Goal: Find contact information: Find contact information

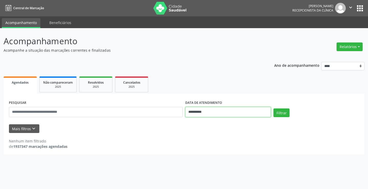
click at [210, 108] on input "**********" at bounding box center [228, 112] width 86 height 10
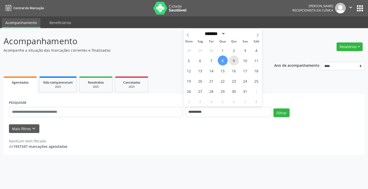
click at [233, 60] on span "9" at bounding box center [234, 60] width 10 height 10
type input "**********"
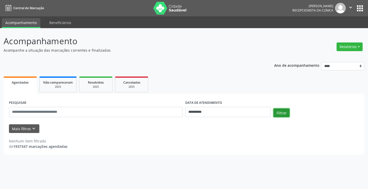
click at [279, 112] on button "Filtrar" at bounding box center [281, 112] width 16 height 9
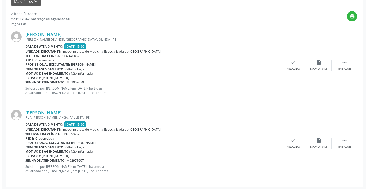
scroll to position [129, 0]
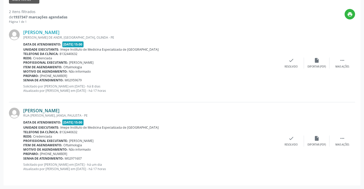
click at [58, 111] on link "[PERSON_NAME]" at bounding box center [41, 111] width 36 height 6
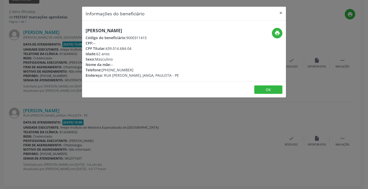
drag, startPoint x: 86, startPoint y: 32, endPoint x: 194, endPoint y: 31, distance: 108.4
click at [179, 31] on h5 "[PERSON_NAME]" at bounding box center [132, 30] width 93 height 5
copy h5 "[PERSON_NAME]"
drag, startPoint x: 111, startPoint y: 68, endPoint x: 131, endPoint y: 70, distance: 20.3
click at [131, 70] on div "Telefone: [PHONE_NUMBER]" at bounding box center [132, 69] width 93 height 5
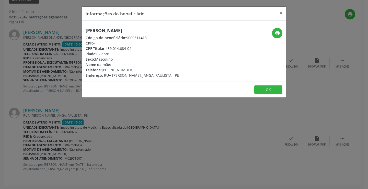
copy div "8680-5066"
click at [125, 119] on div "Informações do beneficiário × [PERSON_NAME] de [PERSON_NAME] Código do benefici…" at bounding box center [184, 94] width 368 height 189
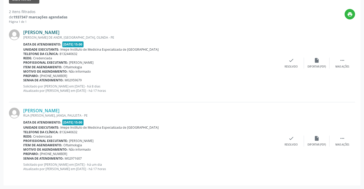
click at [60, 33] on link "[PERSON_NAME]" at bounding box center [41, 32] width 36 height 6
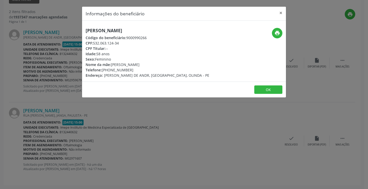
drag, startPoint x: 80, startPoint y: 29, endPoint x: 173, endPoint y: 33, distance: 92.9
click at [173, 33] on div "Informações do beneficiário × [PERSON_NAME] Código do beneficiário: 9000990266 …" at bounding box center [184, 94] width 368 height 189
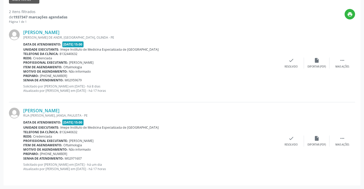
copy h5 "[PERSON_NAME]"
click at [60, 34] on link "[PERSON_NAME]" at bounding box center [41, 32] width 36 height 6
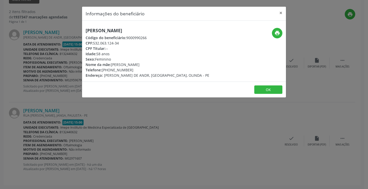
drag, startPoint x: 84, startPoint y: 30, endPoint x: 166, endPoint y: 29, distance: 82.0
click at [166, 29] on div "[PERSON_NAME] Código do beneficiário: 9000990266 CPF: 532.063.124-34 CPF Titula…" at bounding box center [150, 53] width 136 height 50
copy h5 "[PERSON_NAME]"
